Goal: Task Accomplishment & Management: Manage account settings

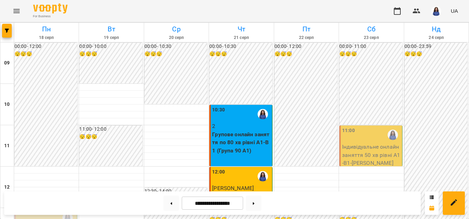
scroll to position [354, 0]
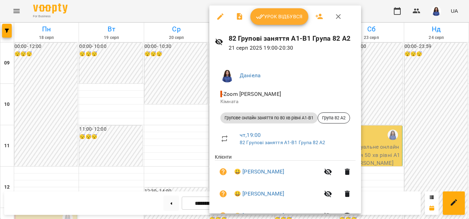
click at [264, 26] on div "Урок відбувся" at bounding box center [285, 17] width 152 height 22
click at [266, 22] on button "Урок відбувся" at bounding box center [279, 16] width 58 height 17
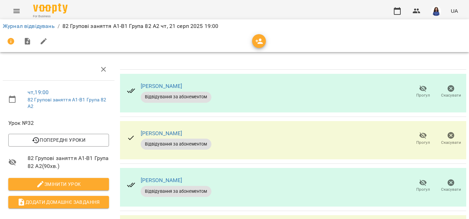
scroll to position [141, 0]
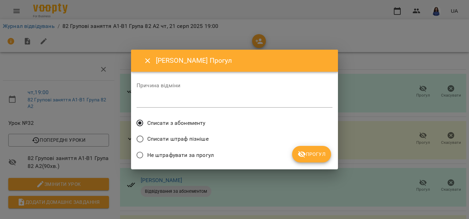
click at [318, 155] on span "Прогул" at bounding box center [312, 154] width 28 height 8
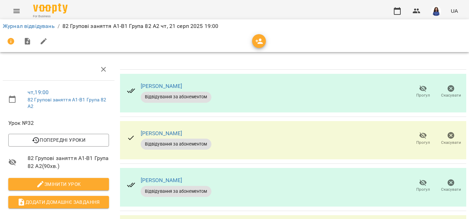
scroll to position [0, 0]
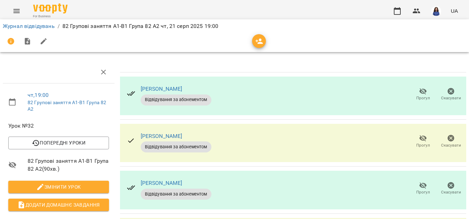
click at [414, 91] on span "Прогул" at bounding box center [423, 94] width 20 height 14
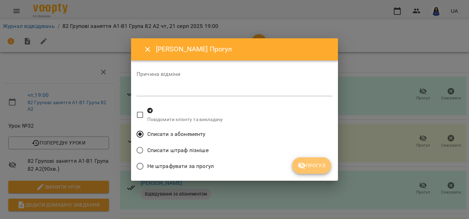
click at [314, 171] on button "Прогул" at bounding box center [311, 165] width 39 height 17
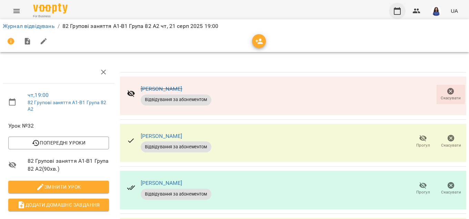
click at [394, 10] on icon "button" at bounding box center [397, 11] width 8 height 8
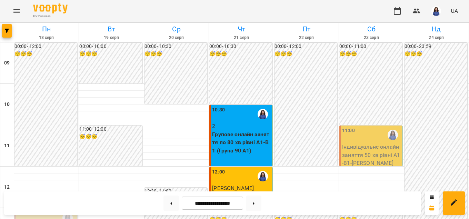
scroll to position [237, 0]
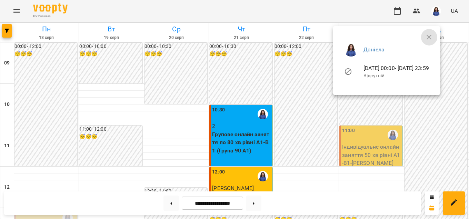
click at [432, 37] on icon "button" at bounding box center [429, 37] width 5 height 5
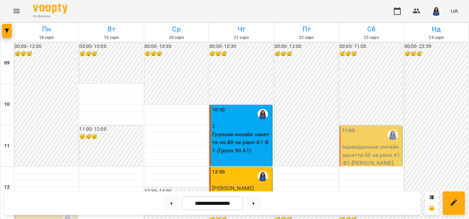
scroll to position [316, 0]
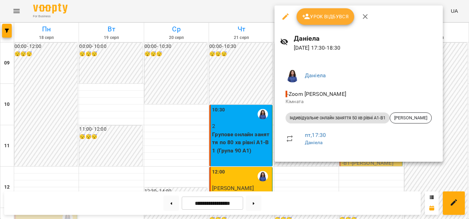
click at [336, 178] on div at bounding box center [234, 109] width 469 height 219
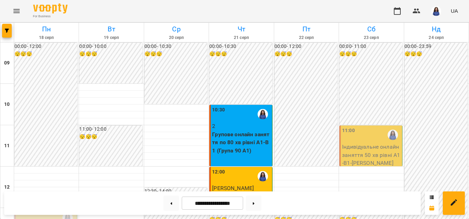
scroll to position [237, 0]
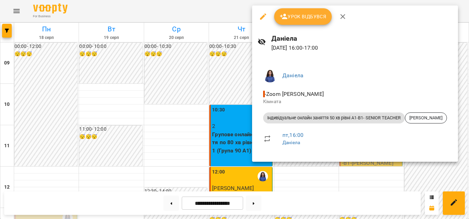
drag, startPoint x: 364, startPoint y: 168, endPoint x: 183, endPoint y: 20, distance: 234.4
click at [363, 168] on div at bounding box center [234, 109] width 469 height 219
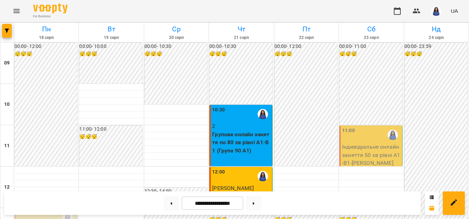
scroll to position [316, 0]
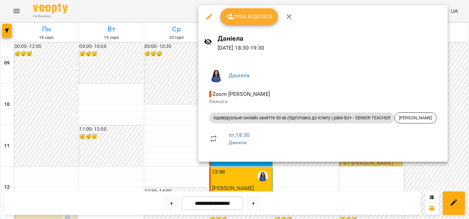
click at [313, 172] on div at bounding box center [234, 109] width 469 height 219
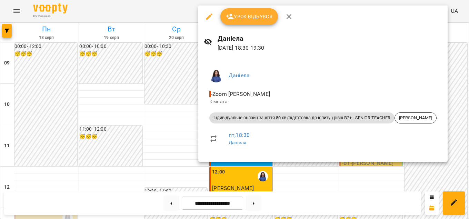
click at [317, 173] on div at bounding box center [234, 109] width 469 height 219
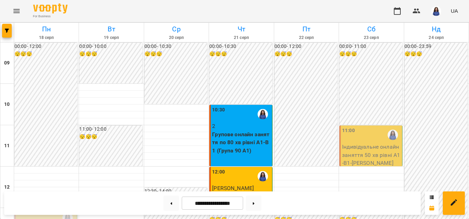
scroll to position [159, 0]
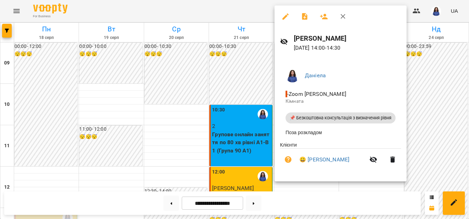
click at [283, 18] on icon "button" at bounding box center [286, 16] width 6 height 6
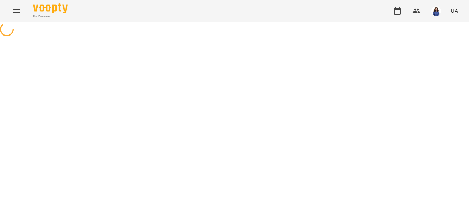
select select "**********"
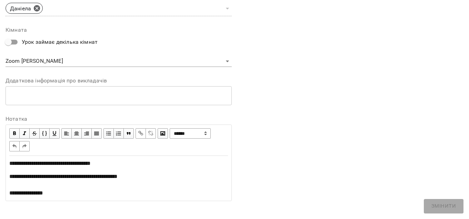
scroll to position [274, 0]
